Goal: Task Accomplishment & Management: Complete application form

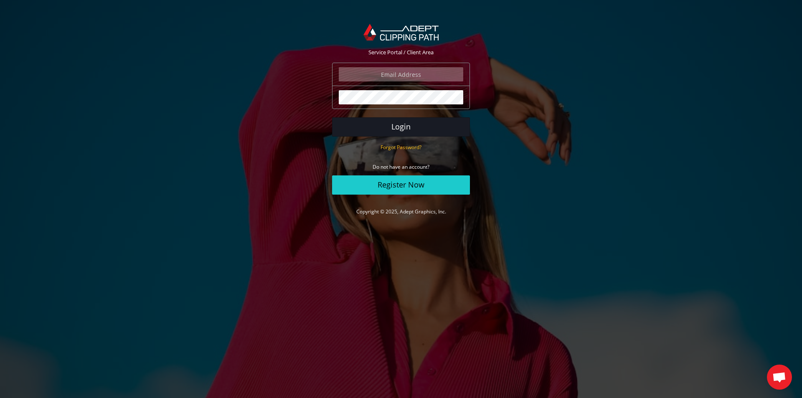
type input "angelo@eurotapis.be"
click at [392, 129] on button "Login" at bounding box center [401, 126] width 138 height 19
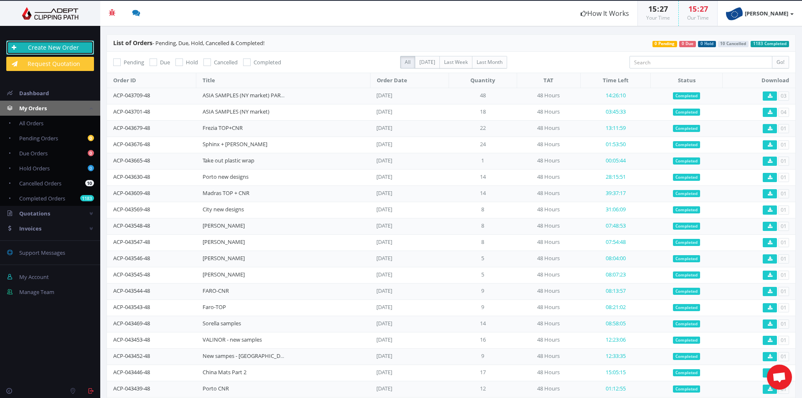
click at [66, 50] on link "Create New Order" at bounding box center [50, 48] width 88 height 14
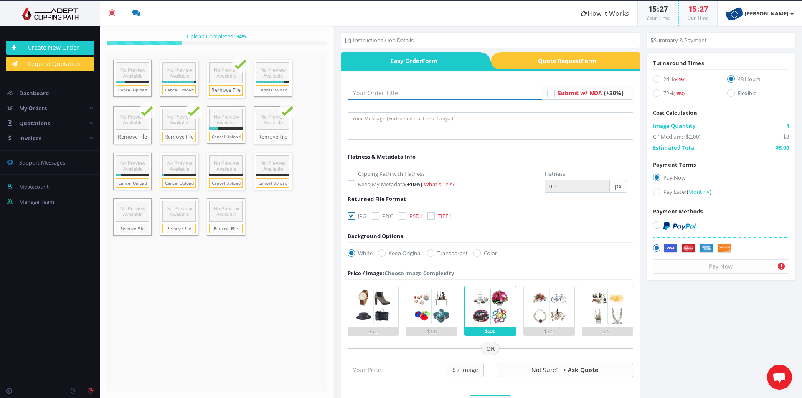
click at [388, 98] on input "text" at bounding box center [445, 93] width 195 height 14
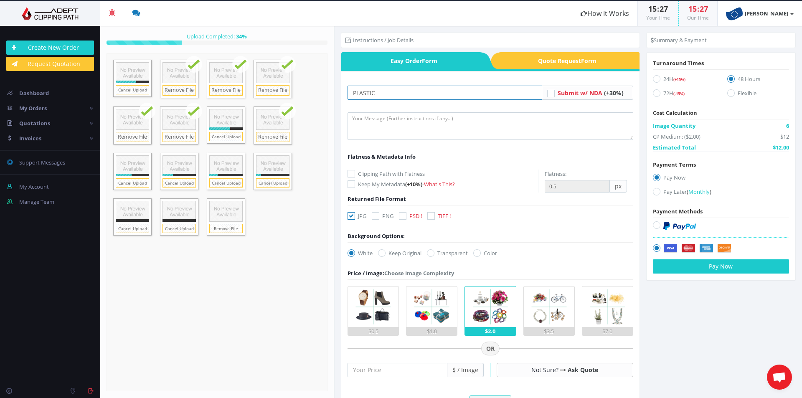
type input "Plastic - At Home"
click at [359, 322] on img at bounding box center [373, 307] width 41 height 41
click at [0, 0] on input "$0.5" at bounding box center [0, 0] width 0 height 0
click at [685, 200] on div "Turnaround Times 24H (+15%) 48 Hours 72H (-15%) Cost Calculation Image Quantity…" at bounding box center [721, 166] width 149 height 215
click at [685, 197] on label "Pay Later ( Monthly )" at bounding box center [721, 193] width 136 height 11
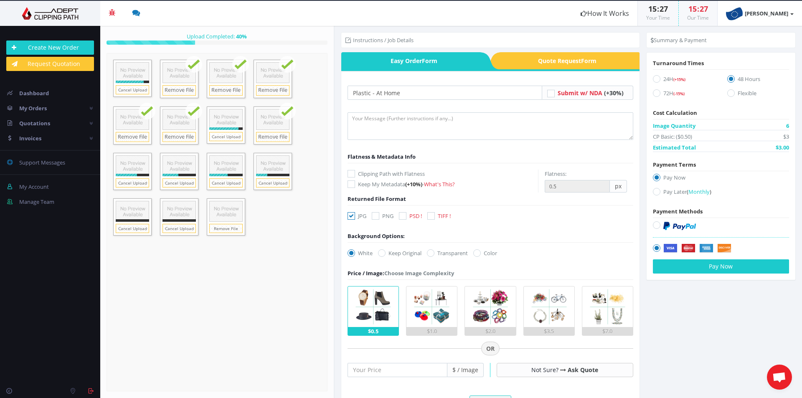
click at [660, 195] on input "Pay Later ( Monthly )" at bounding box center [657, 191] width 5 height 5
radio input "true"
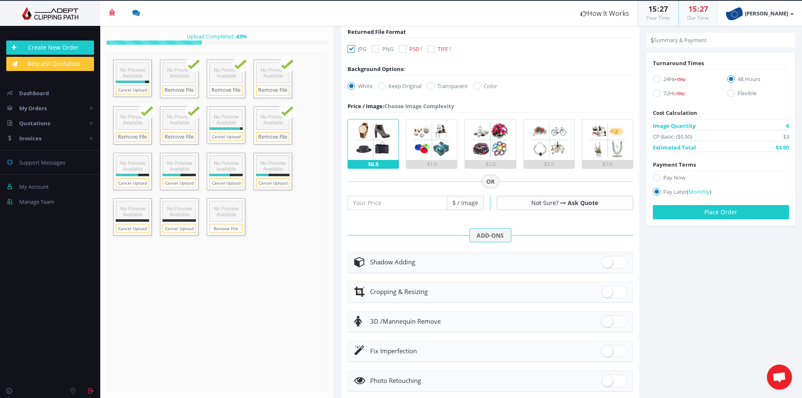
scroll to position [220, 0]
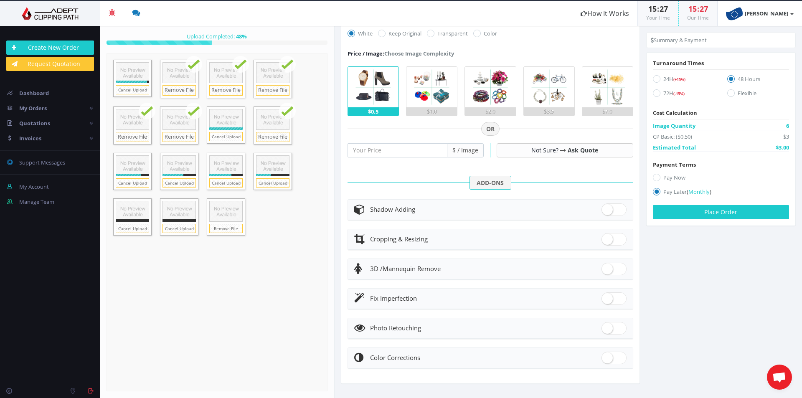
click at [614, 304] on span at bounding box center [614, 298] width 25 height 13
click at [607, 300] on input "checkbox" at bounding box center [604, 296] width 5 height 5
checkbox input "true"
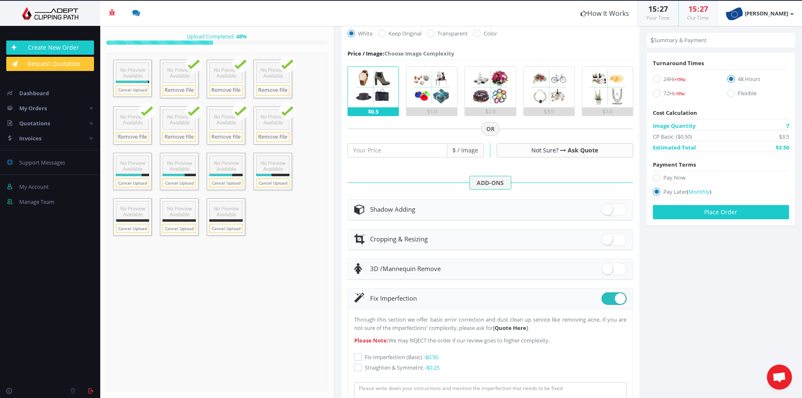
scroll to position [303, 0]
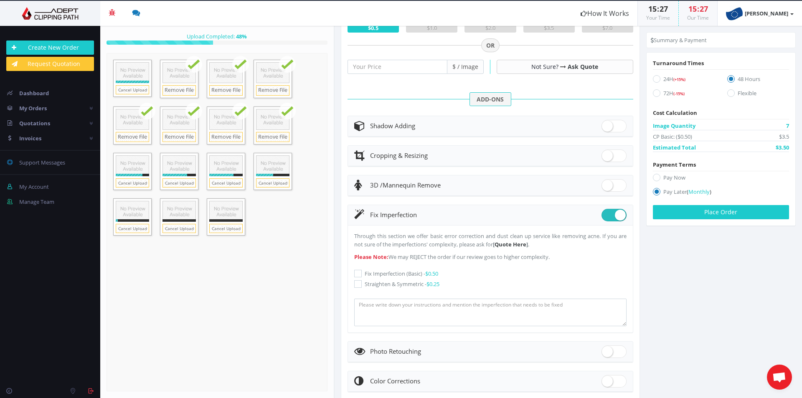
click at [416, 284] on label "Straighten & Symmetric - $0.25" at bounding box center [490, 284] width 272 height 8
click at [362, 284] on input "Straighten & Symmetric - $0.25" at bounding box center [358, 284] width 5 height 5
checkbox input "true"
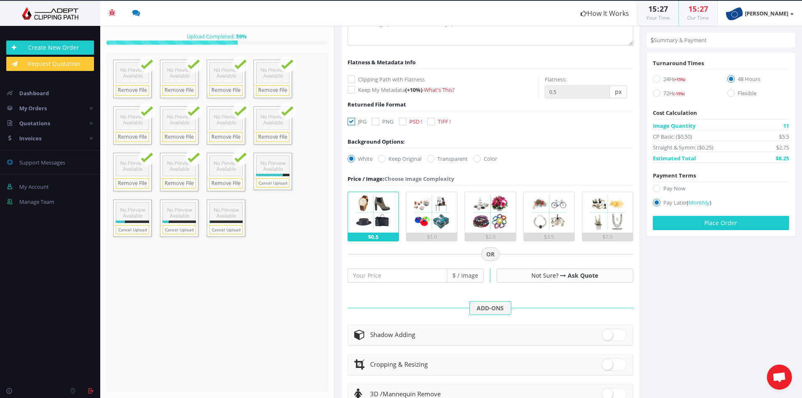
scroll to position [0, 0]
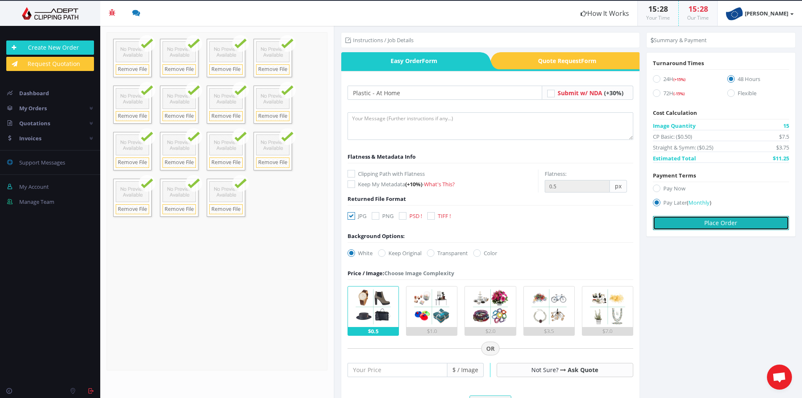
click at [732, 222] on button "Place Order" at bounding box center [721, 223] width 136 height 14
